Goal: Information Seeking & Learning: Check status

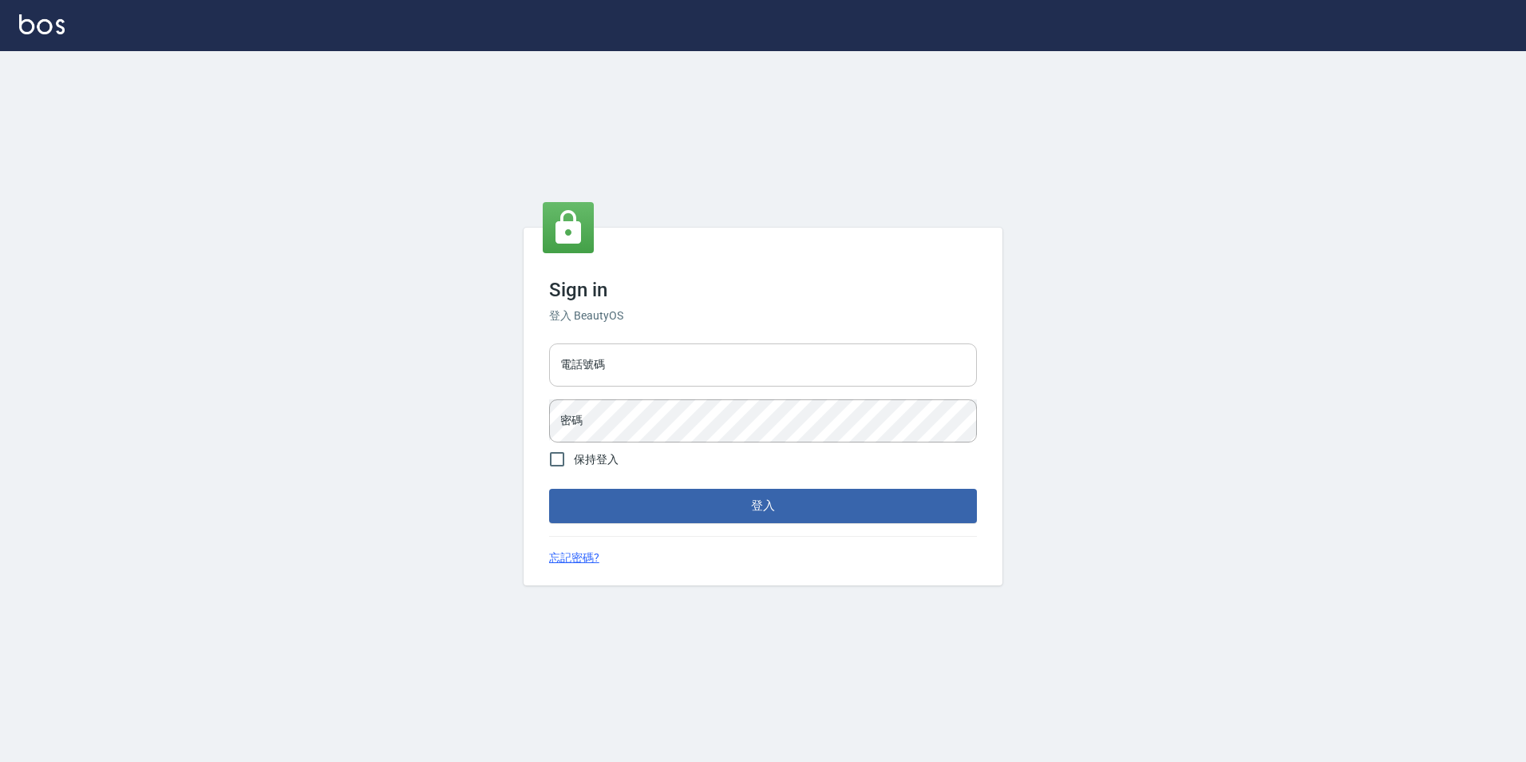
drag, startPoint x: 605, startPoint y: 370, endPoint x: 599, endPoint y: 378, distance: 10.9
click at [605, 370] on input "電話號碼" at bounding box center [763, 364] width 428 height 43
type input "0923584688"
click at [549, 489] on button "登入" at bounding box center [763, 506] width 428 height 34
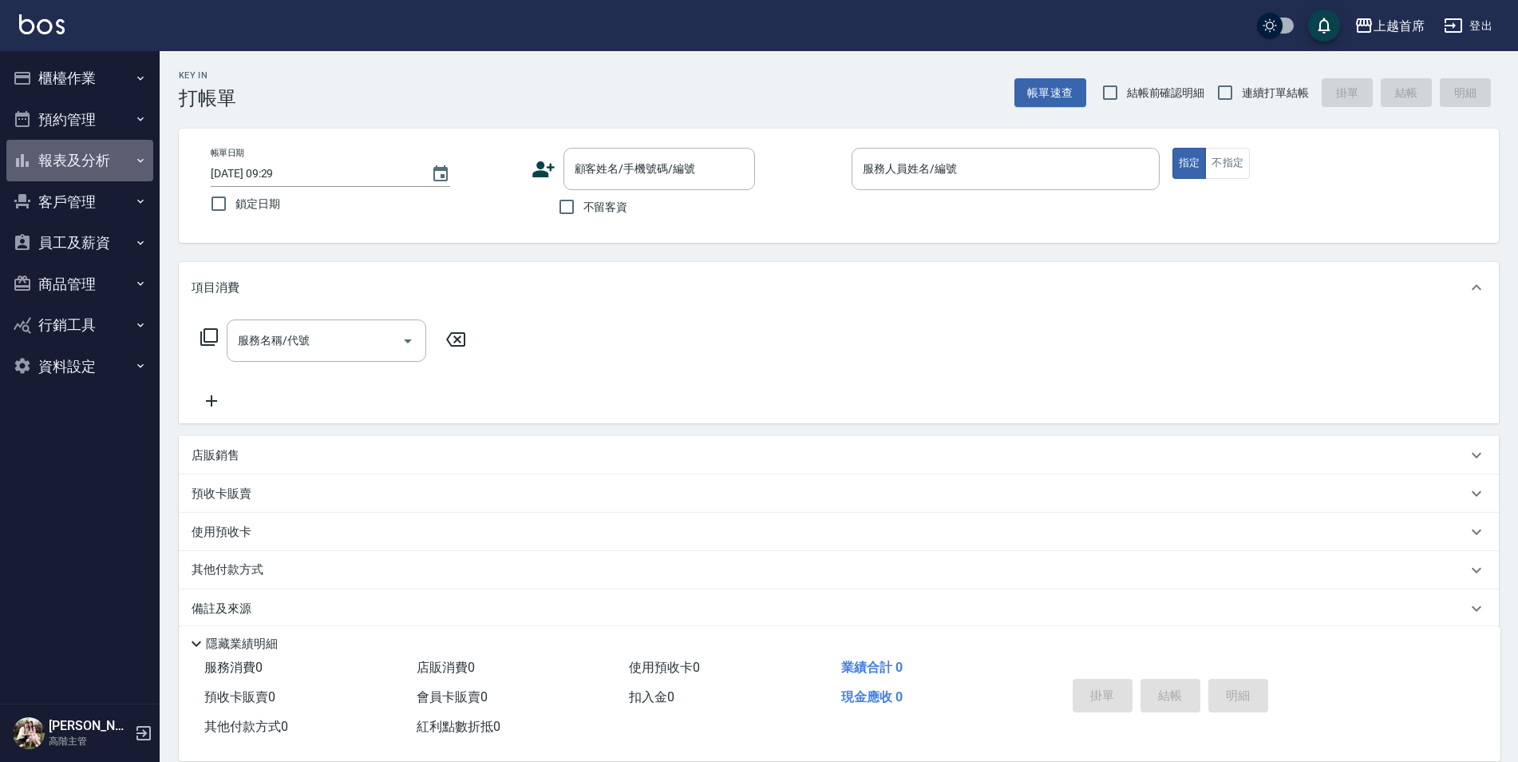
click at [105, 148] on button "報表及分析" at bounding box center [79, 161] width 147 height 42
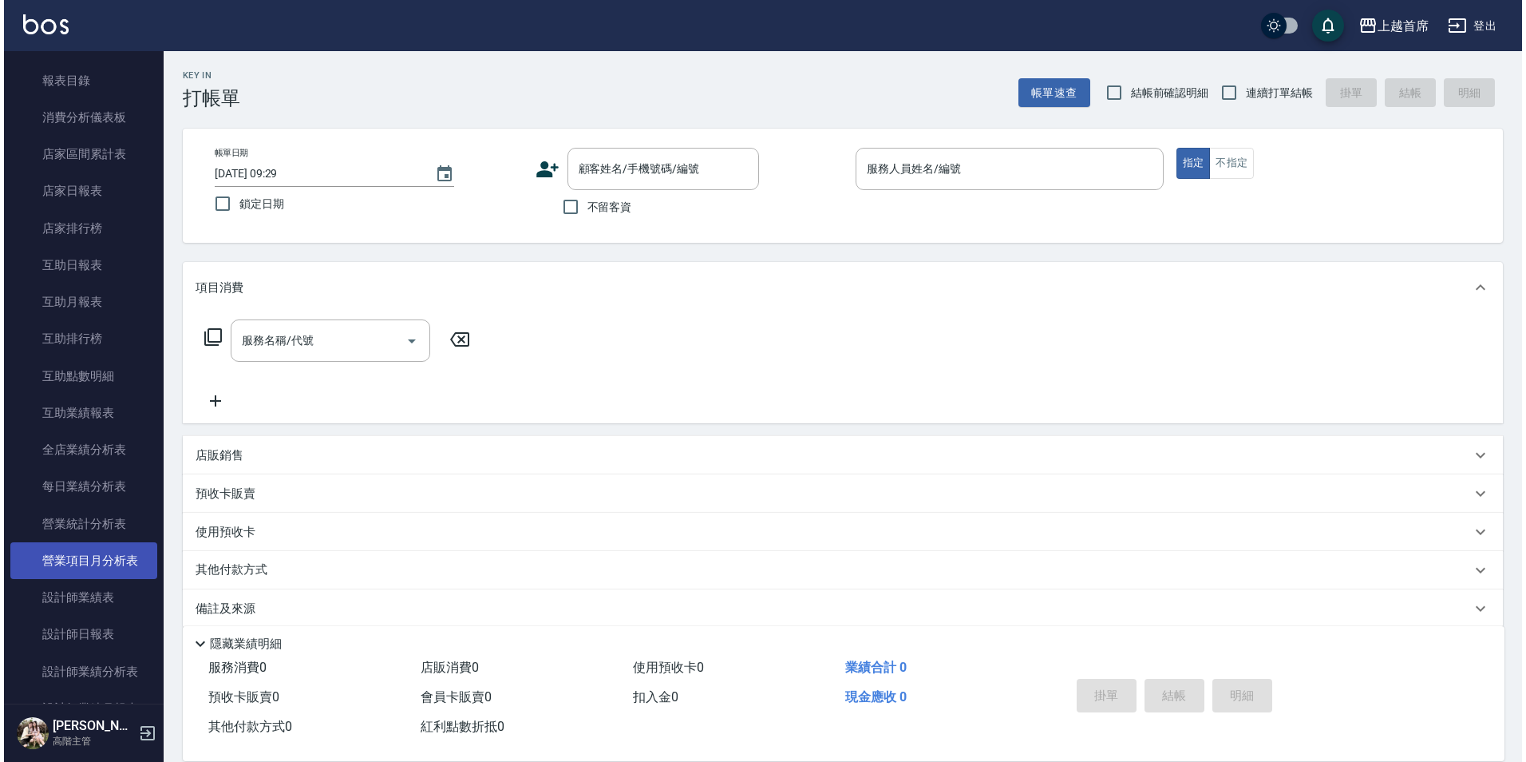
scroll to position [319, 0]
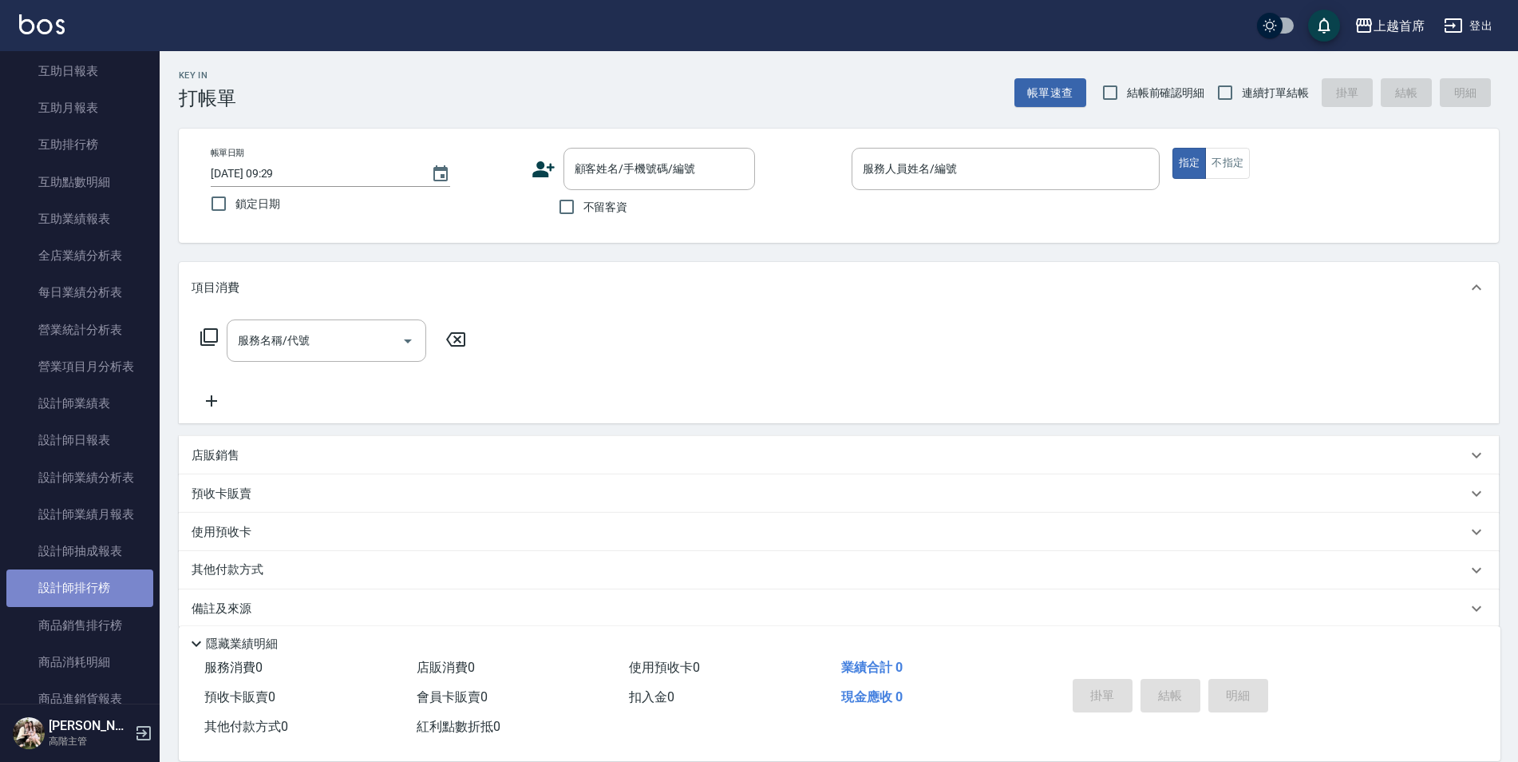
click at [87, 592] on link "設計師排行榜" at bounding box center [79, 587] width 147 height 37
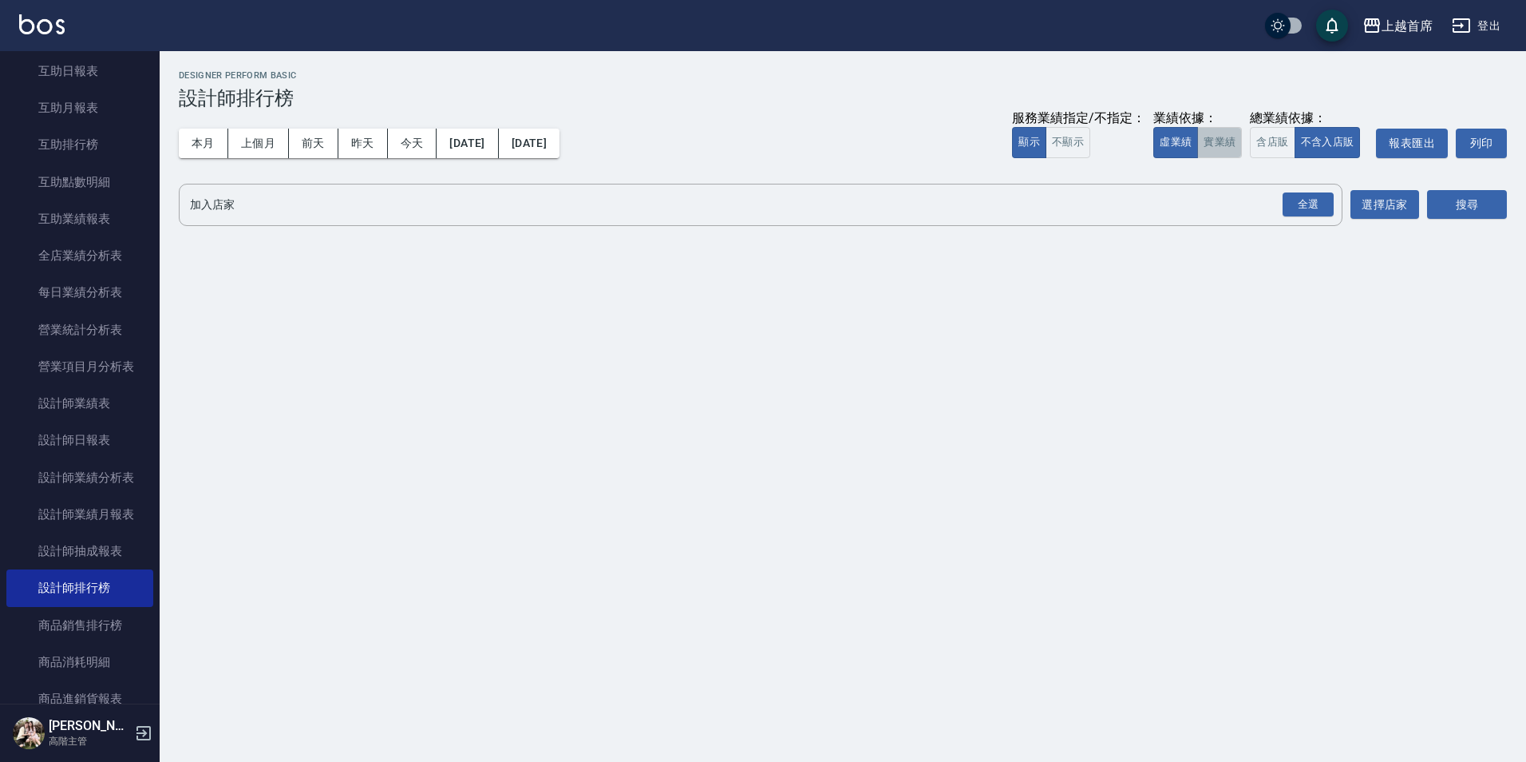
click at [1221, 151] on button "實業績" at bounding box center [1219, 142] width 45 height 31
click at [1302, 203] on div "全選" at bounding box center [1308, 204] width 51 height 25
click at [1470, 208] on button "搜尋" at bounding box center [1467, 206] width 80 height 30
